Goal: Find specific page/section: Find specific page/section

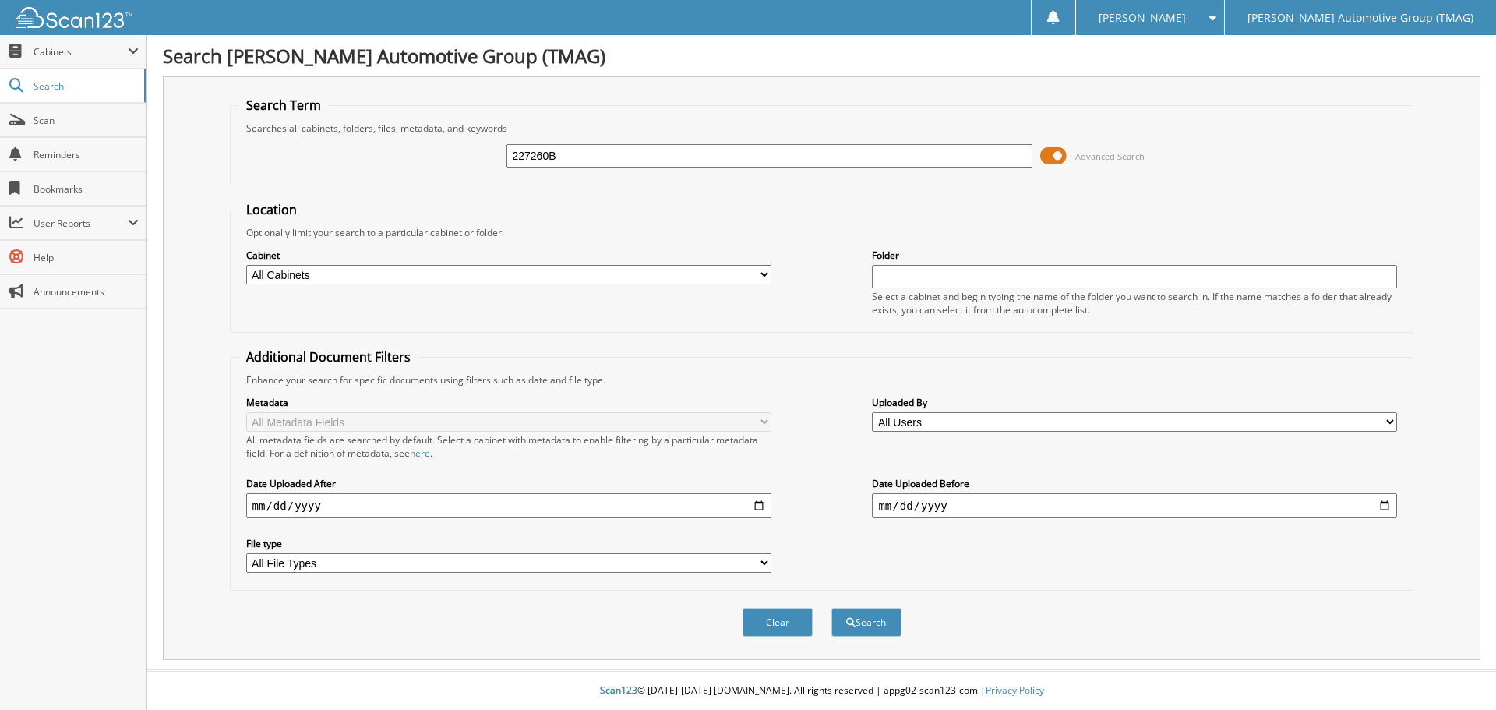
type input "227260B"
click at [832, 608] on button "Search" at bounding box center [867, 622] width 70 height 29
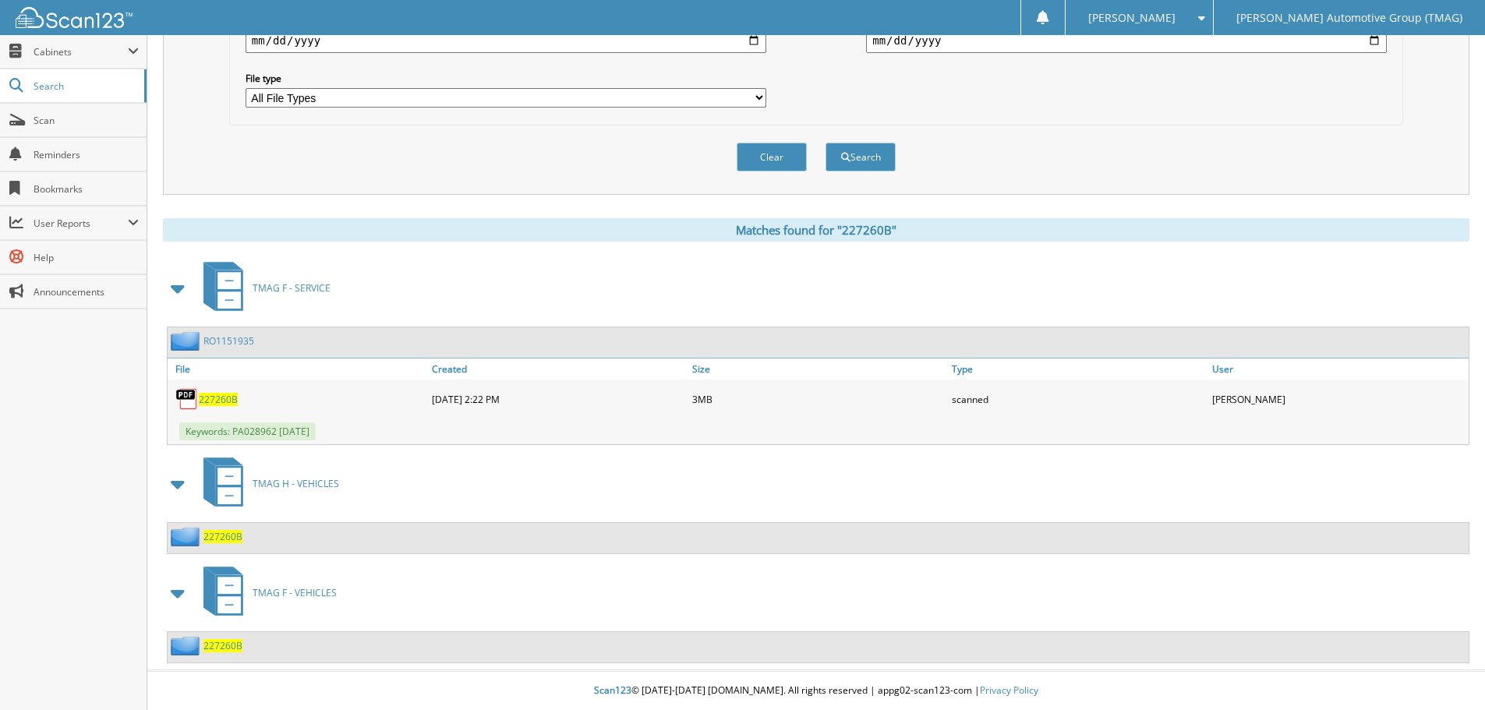
scroll to position [466, 0]
click at [239, 650] on span "227260B" at bounding box center [222, 645] width 39 height 13
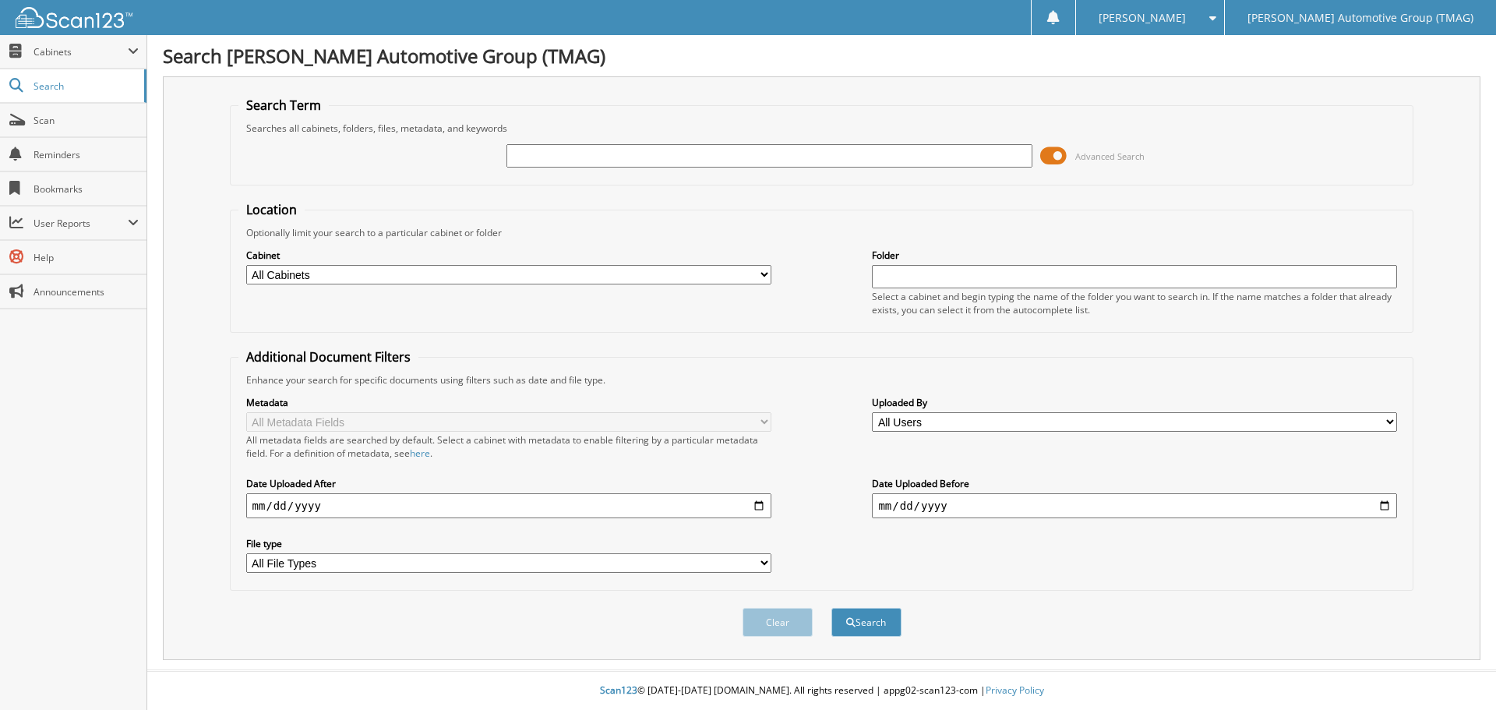
click at [623, 153] on input "text" at bounding box center [769, 155] width 525 height 23
type input "227260B"
click at [832, 608] on button "Search" at bounding box center [867, 622] width 70 height 29
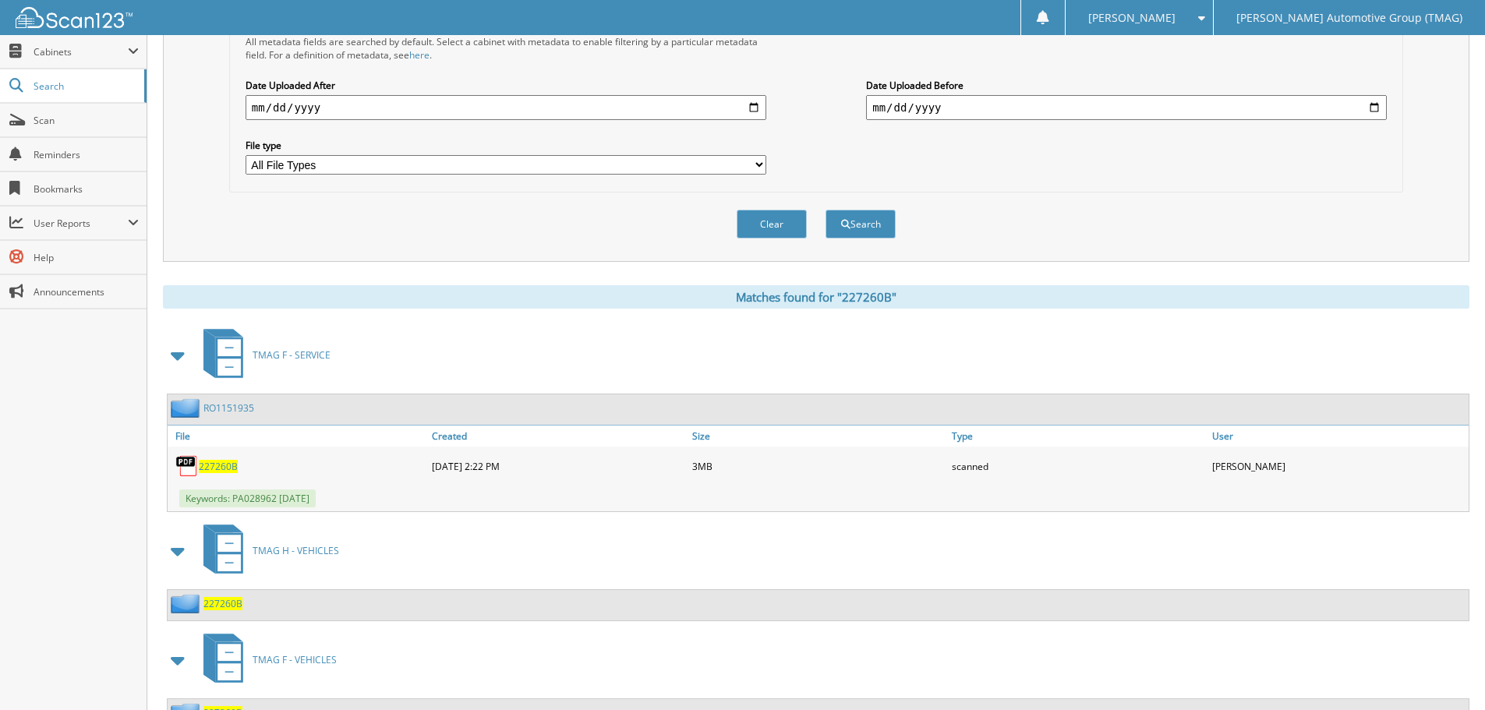
scroll to position [466, 0]
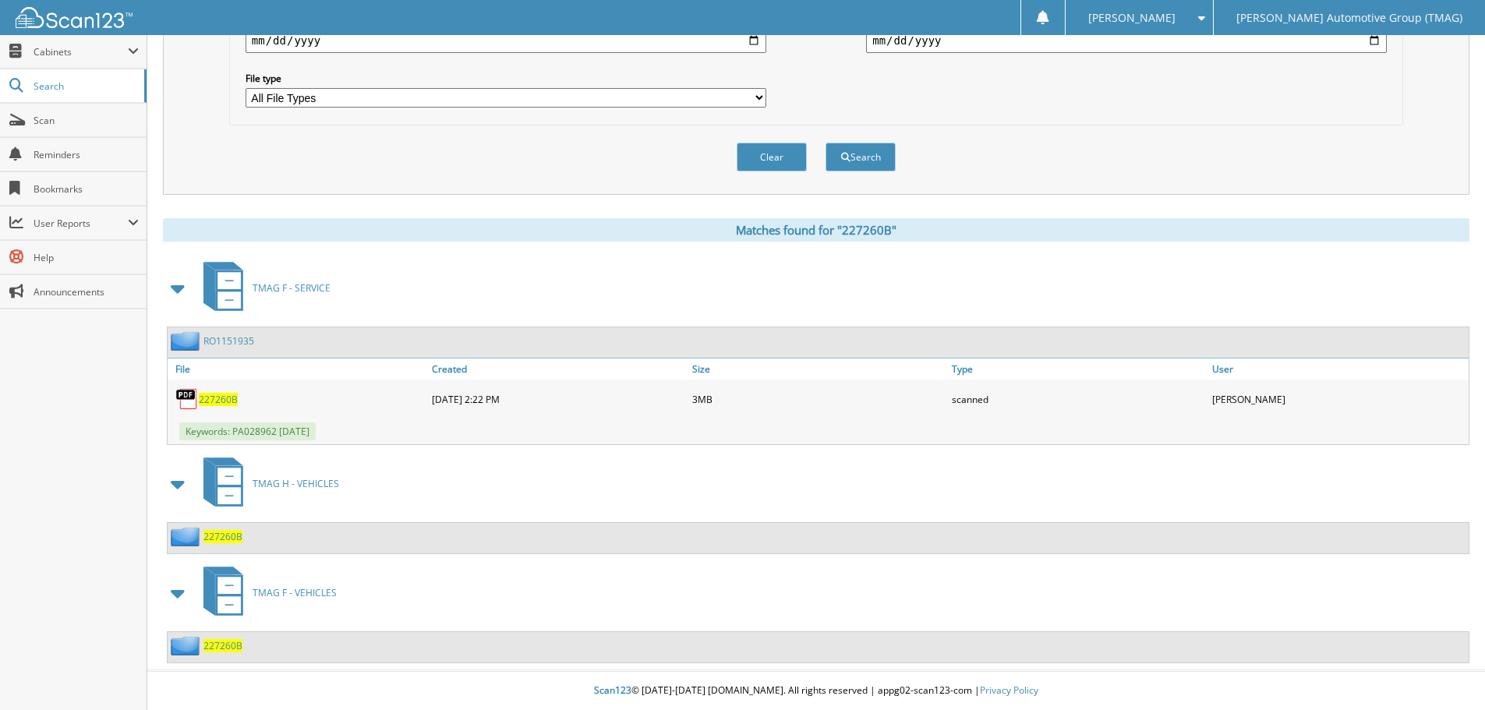
click at [233, 537] on span "227260B" at bounding box center [222, 536] width 39 height 13
